Goal: Feedback & Contribution: Submit feedback/report problem

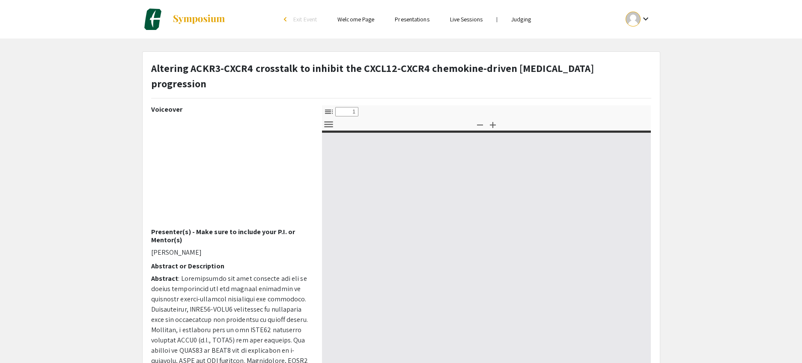
select select "custom"
type input "0"
select select "custom"
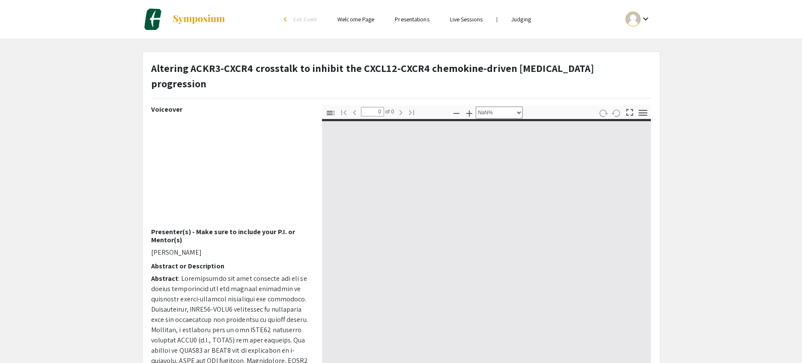
type input "1"
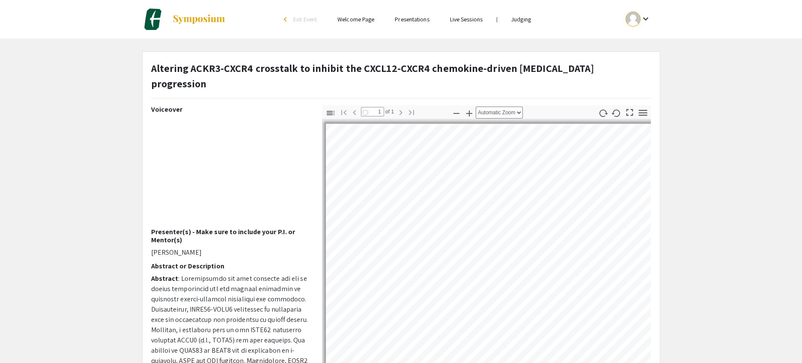
select select "custom"
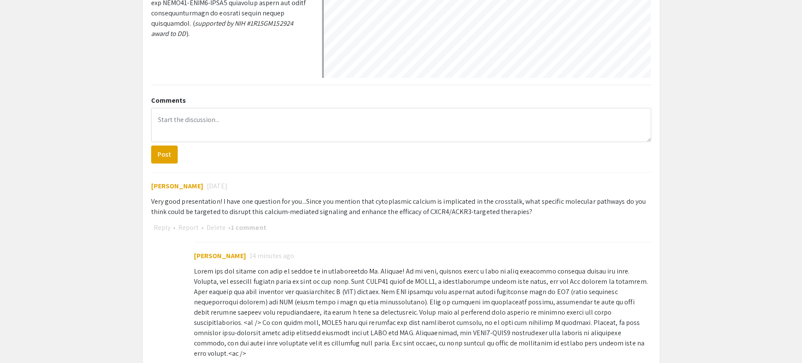
scroll to position [370, 0]
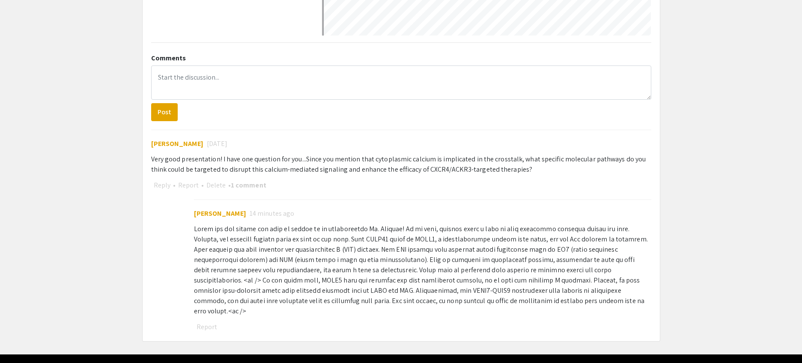
click at [241, 322] on div "Report" at bounding box center [422, 327] width 457 height 11
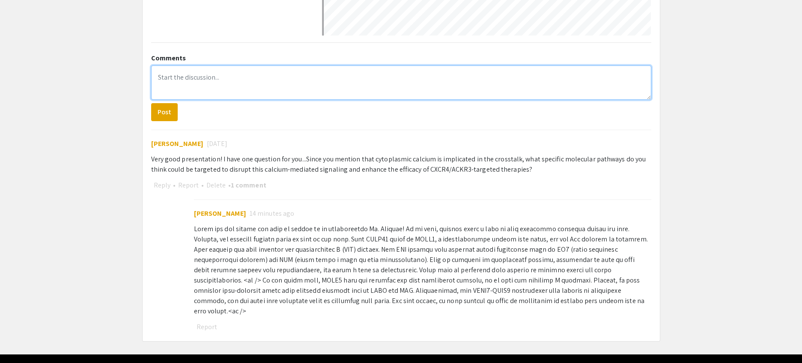
click at [197, 66] on textarea at bounding box center [401, 83] width 500 height 34
click at [180, 66] on textarea "Thank You!" at bounding box center [401, 83] width 500 height 34
type textarea "Thank you!"
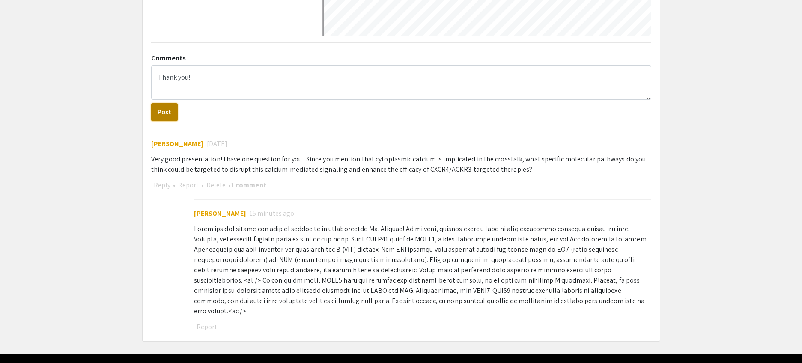
click at [172, 103] on button "Post" at bounding box center [164, 112] width 27 height 18
